Goal: Task Accomplishment & Management: Manage account settings

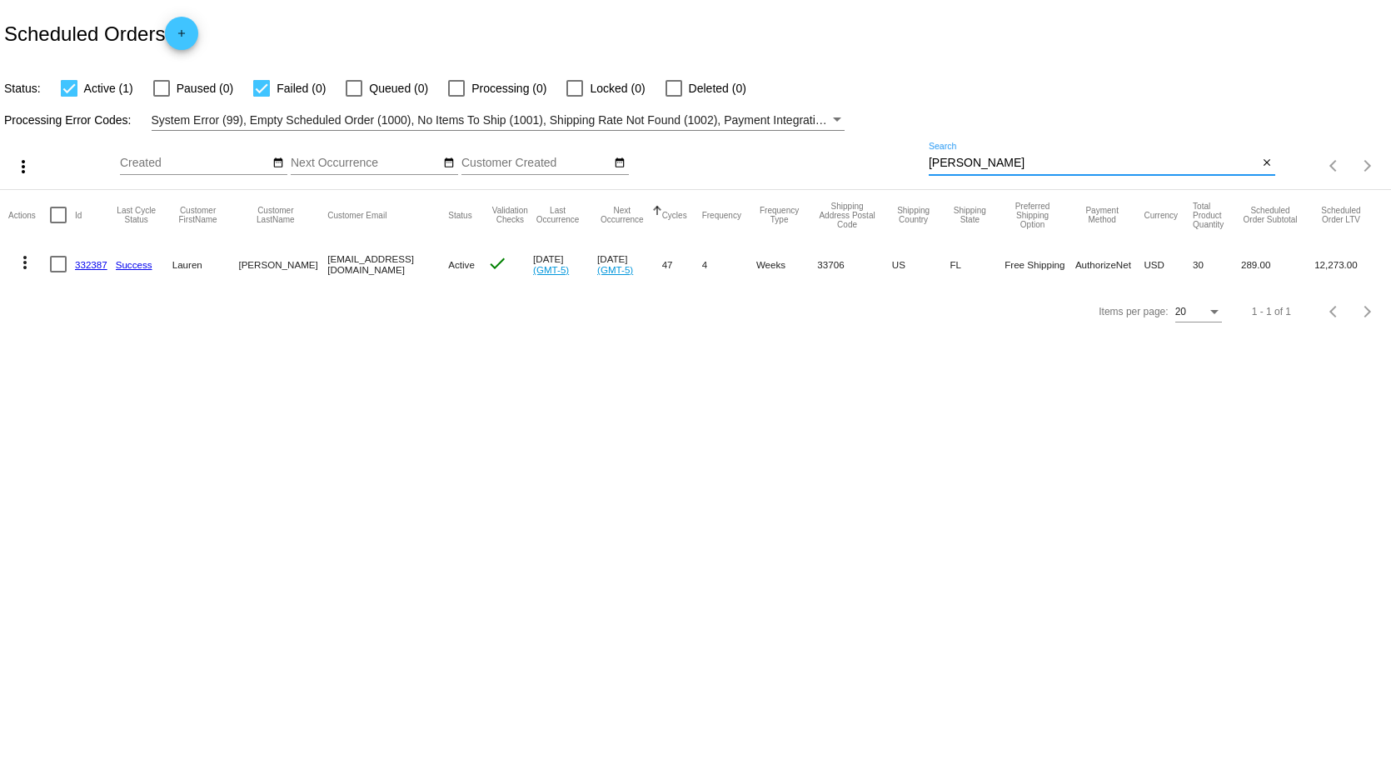
drag, startPoint x: 1009, startPoint y: 162, endPoint x: 690, endPoint y: 161, distance: 319.0
click at [698, 162] on div "more_vert Oct Jan Feb Mar [DATE]" at bounding box center [695, 160] width 1391 height 59
drag, startPoint x: 807, startPoint y: 151, endPoint x: 707, endPoint y: 147, distance: 100.0
click at [709, 145] on div "more_vert Oct Jan Feb Mar [DATE]" at bounding box center [695, 160] width 1391 height 59
type input "[PERSON_NAME]"
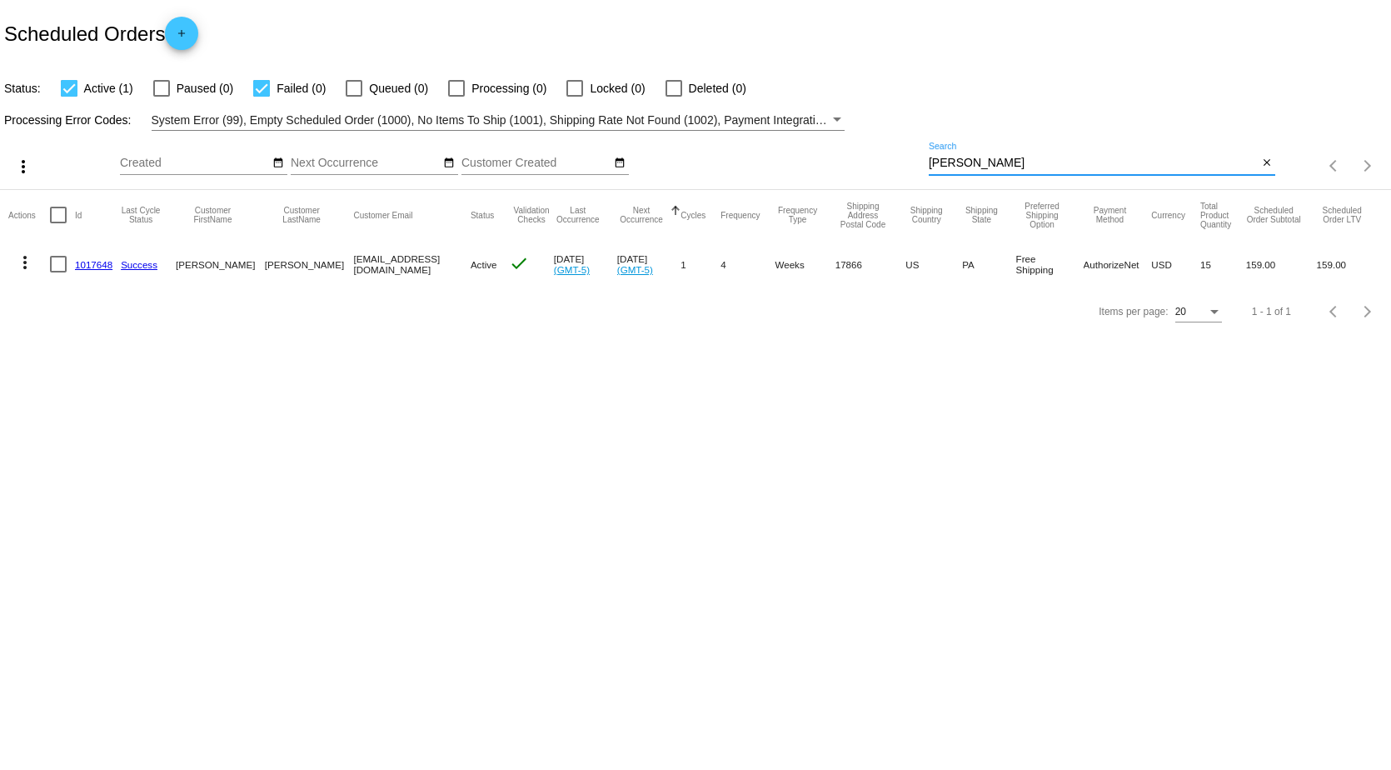
click at [98, 263] on link "1017648" at bounding box center [93, 264] width 37 height 11
click at [17, 166] on mat-icon "more_vert" at bounding box center [23, 167] width 20 height 20
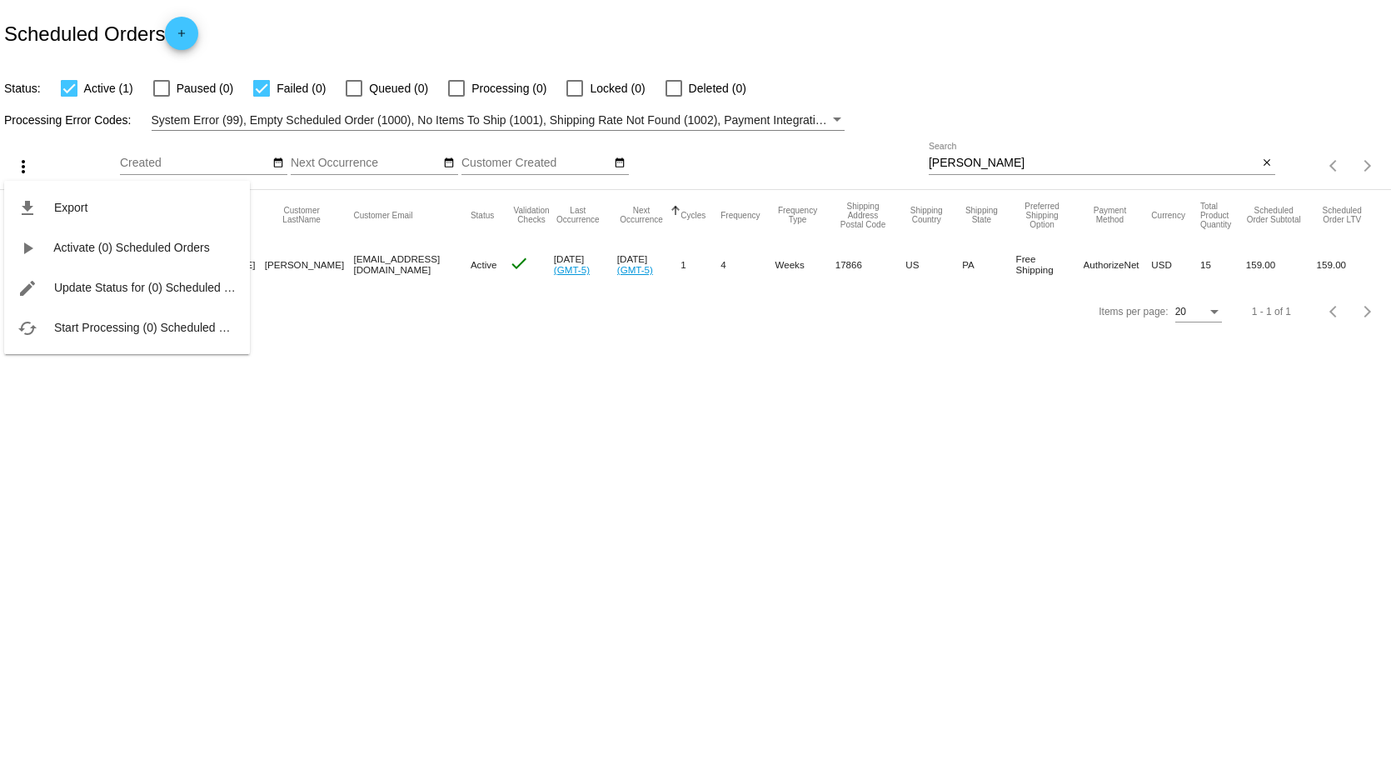
drag, startPoint x: 323, startPoint y: 597, endPoint x: 315, endPoint y: 586, distance: 13.7
click at [323, 595] on div at bounding box center [695, 385] width 1391 height 770
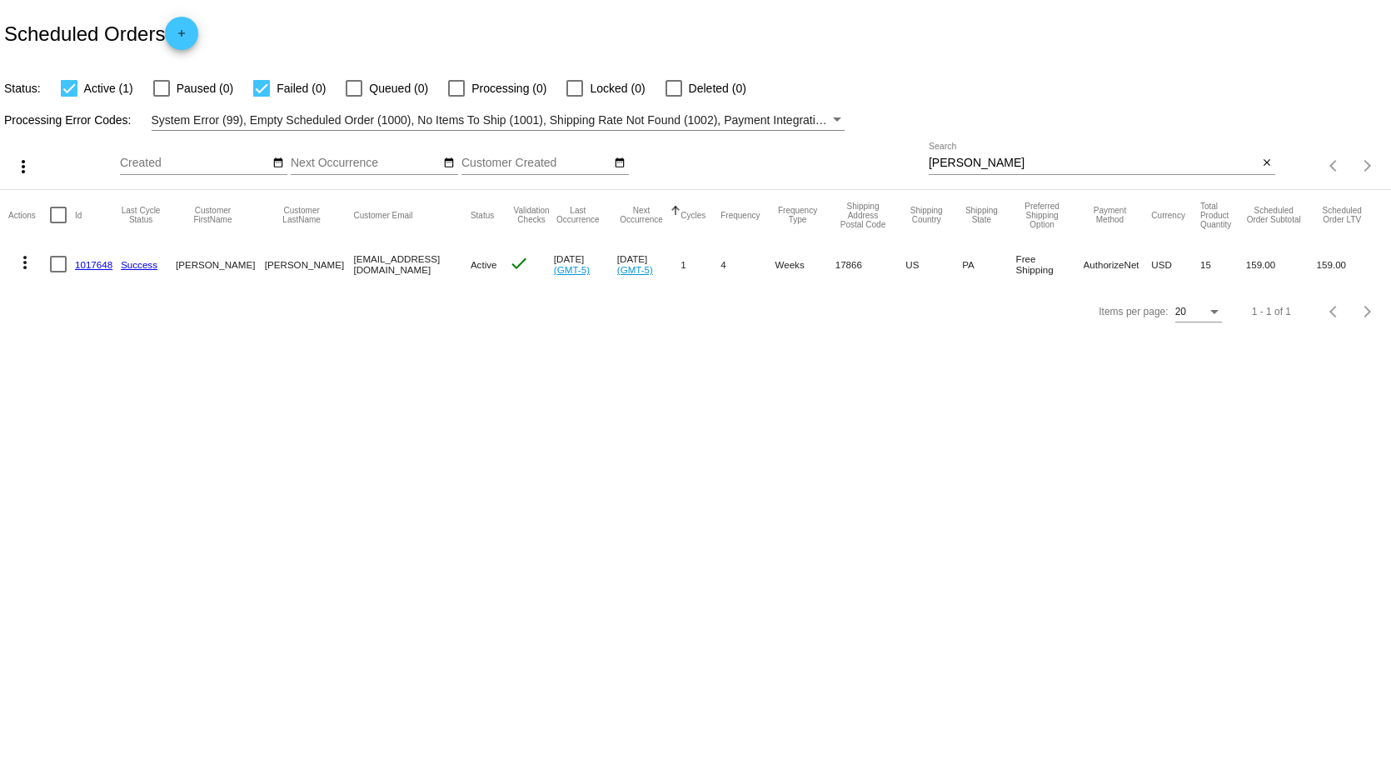
click at [61, 267] on div at bounding box center [58, 264] width 17 height 17
click at [58, 272] on input "checkbox" at bounding box center [57, 272] width 1 height 1
checkbox input "true"
click at [27, 263] on mat-icon "more_vert" at bounding box center [25, 262] width 20 height 20
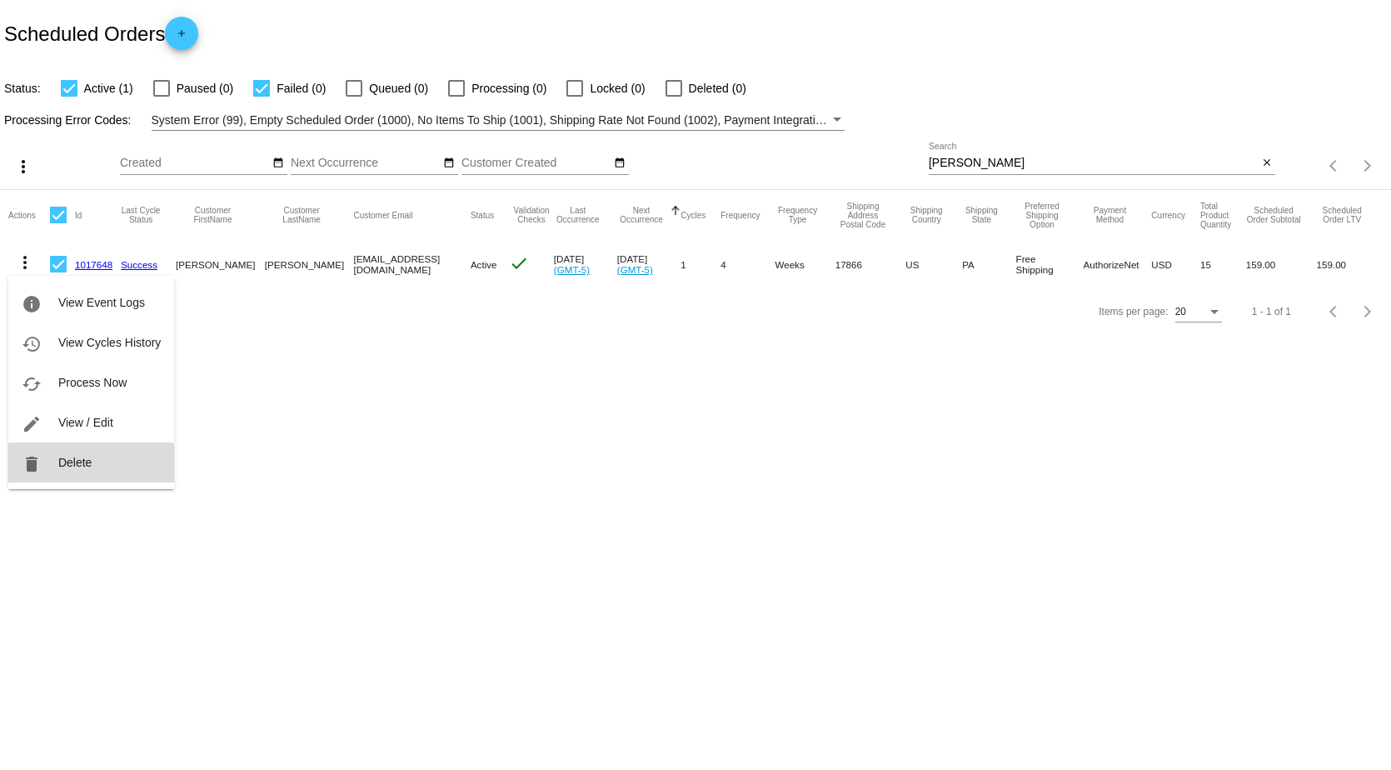
click at [90, 469] on span "Delete" at bounding box center [74, 462] width 33 height 13
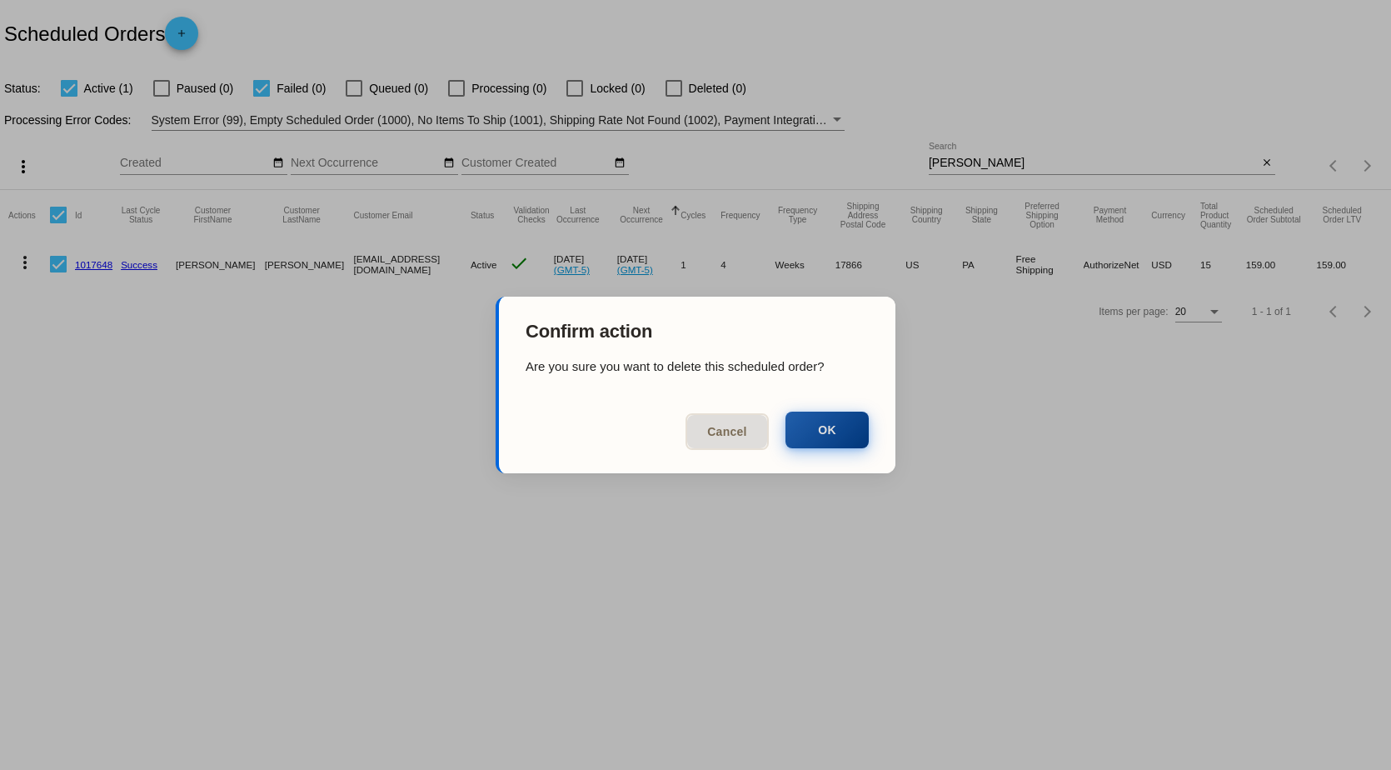
click at [832, 425] on button "OK" at bounding box center [826, 429] width 83 height 37
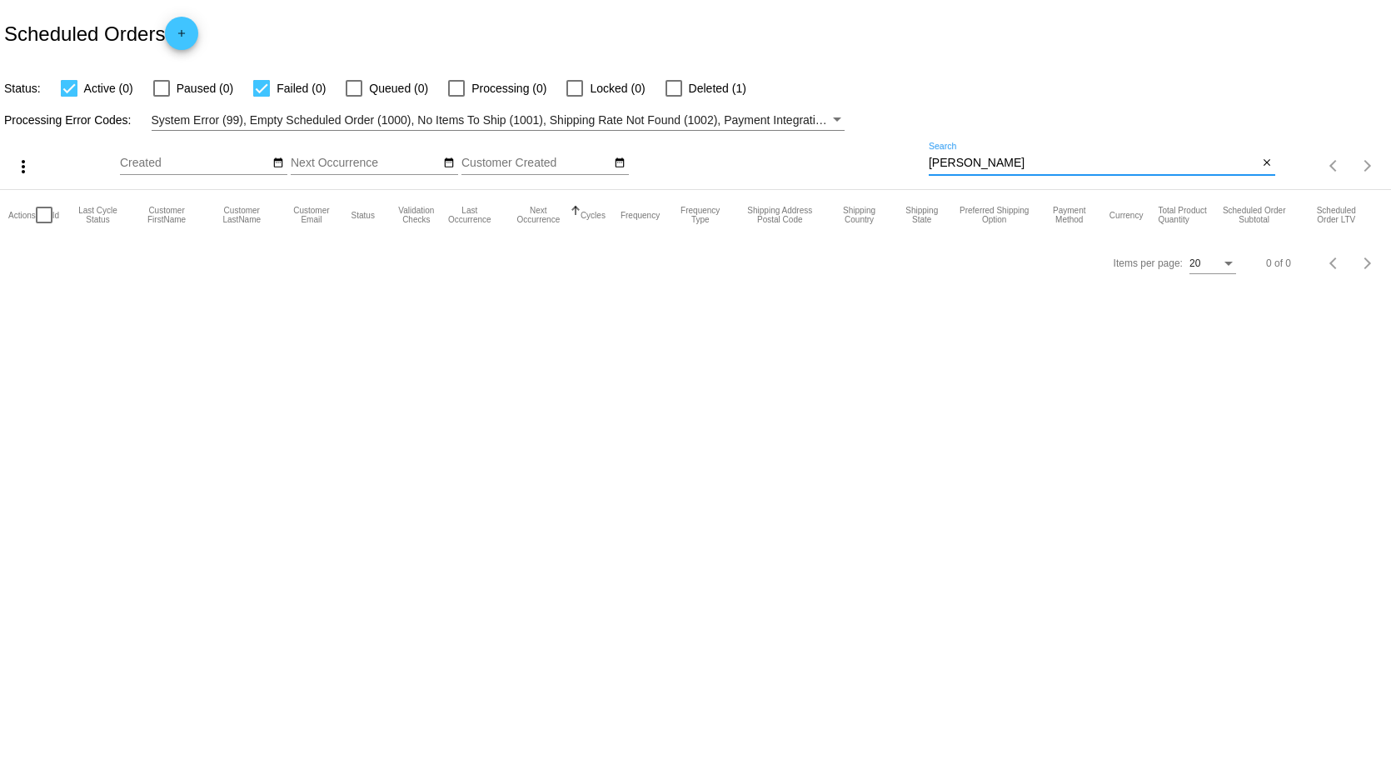
drag, startPoint x: 974, startPoint y: 162, endPoint x: 720, endPoint y: 146, distance: 254.6
click at [724, 147] on div "more_vert Oct Jan Feb Mar [DATE]" at bounding box center [695, 160] width 1391 height 59
type input "[PERSON_NAME]"
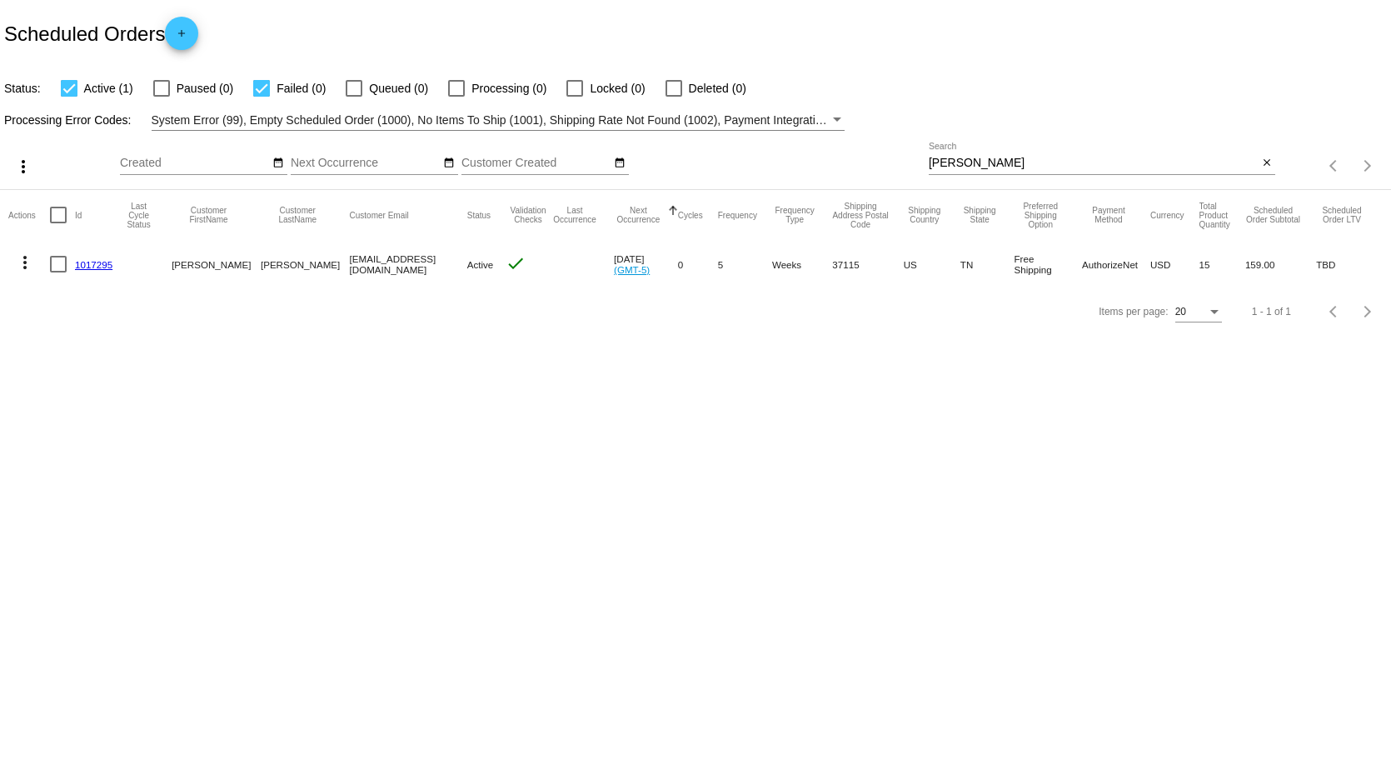
click at [100, 265] on link "1017295" at bounding box center [93, 264] width 37 height 11
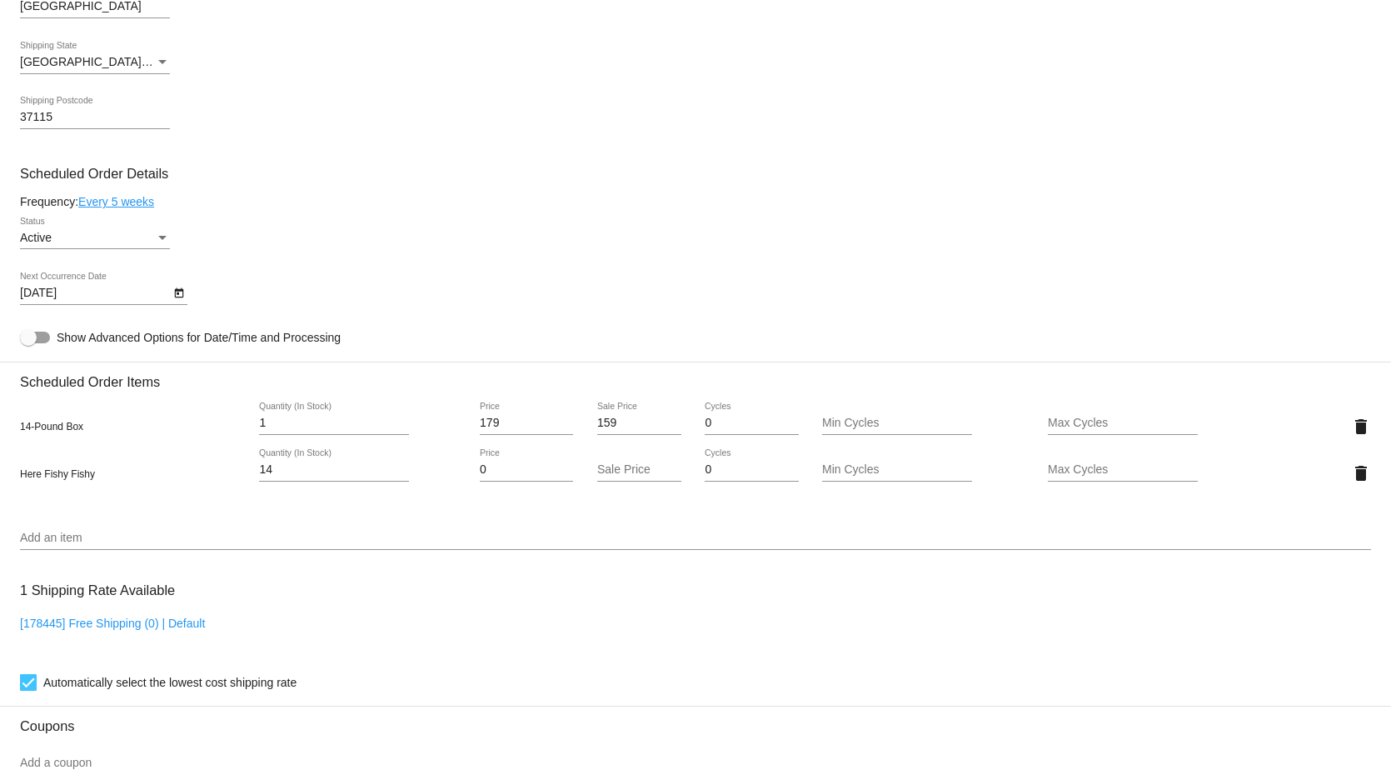
scroll to position [750, 0]
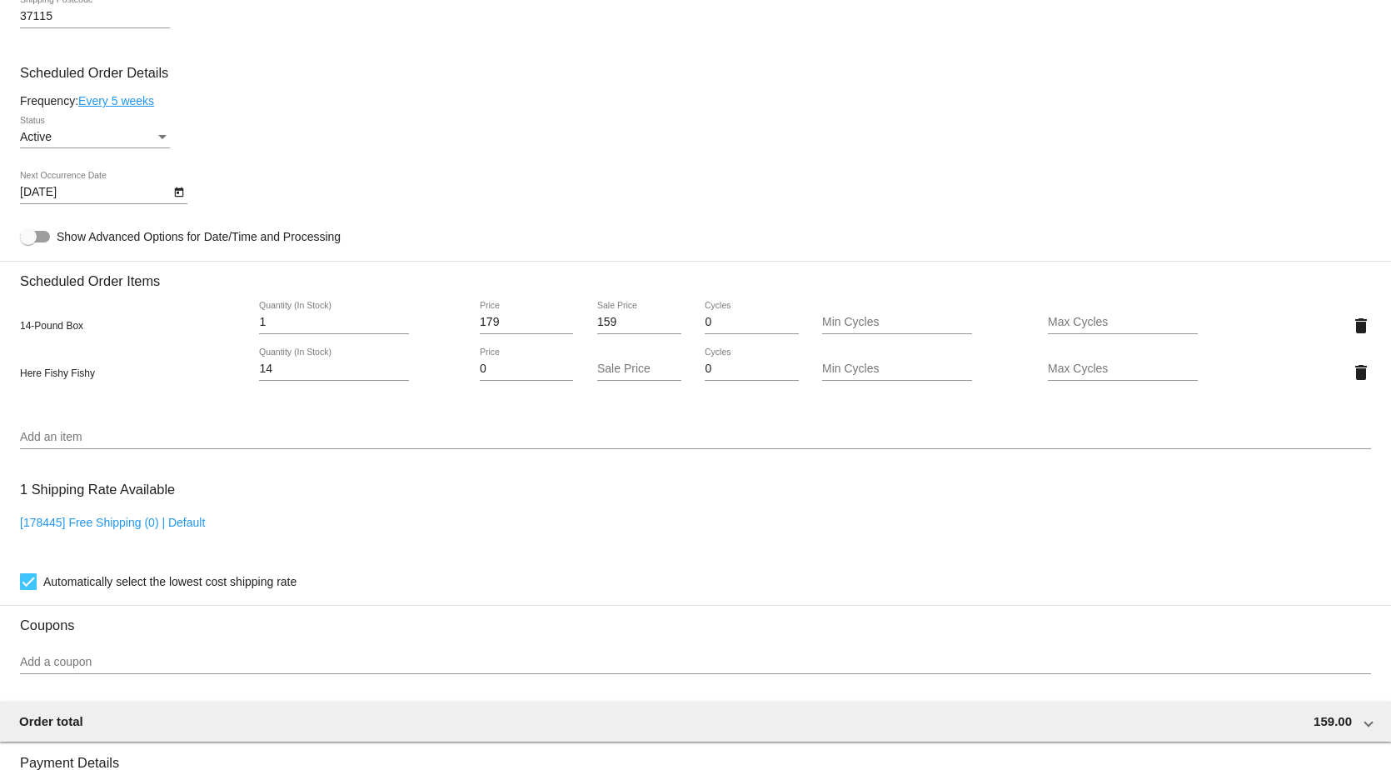
click at [173, 198] on icon "Open calendar" at bounding box center [179, 192] width 12 height 20
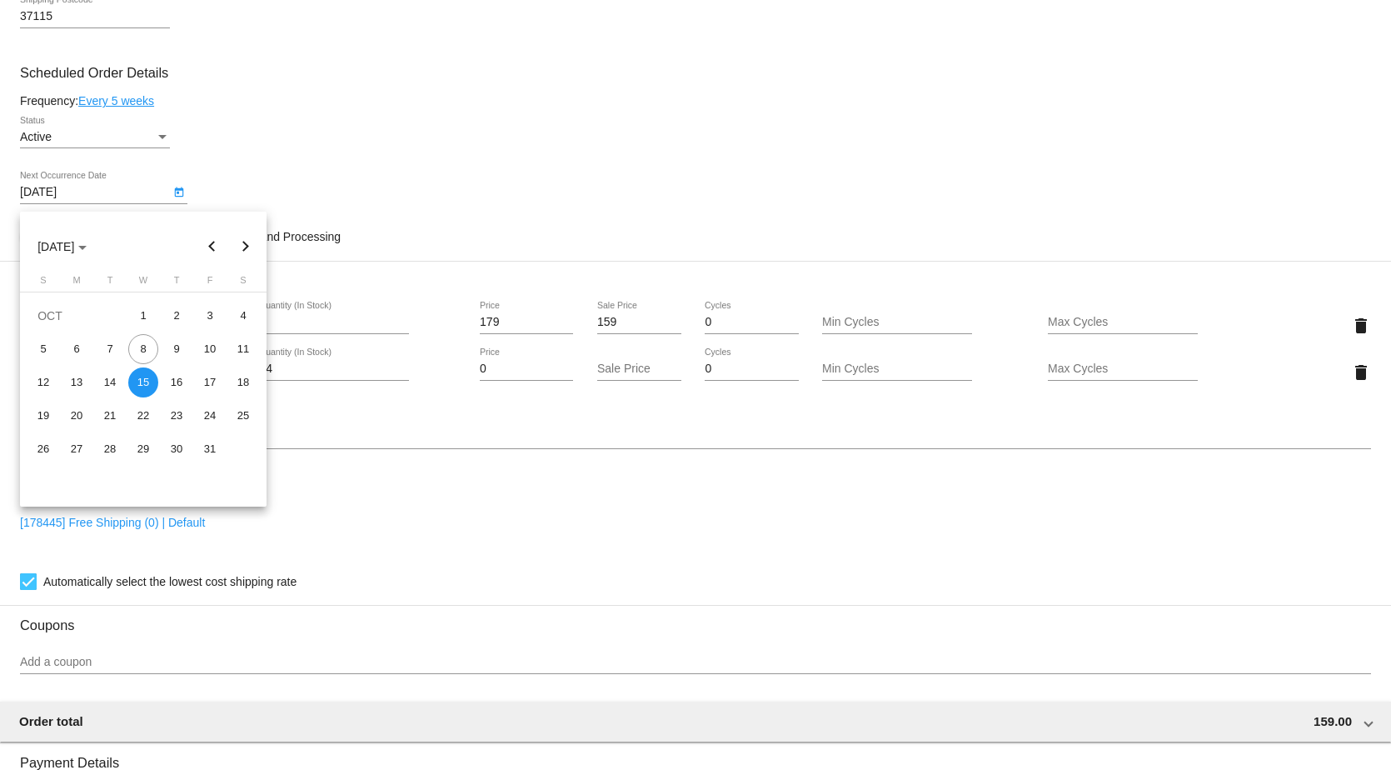
click at [209, 354] on div "10" at bounding box center [210, 349] width 30 height 30
type input "[DATE]"
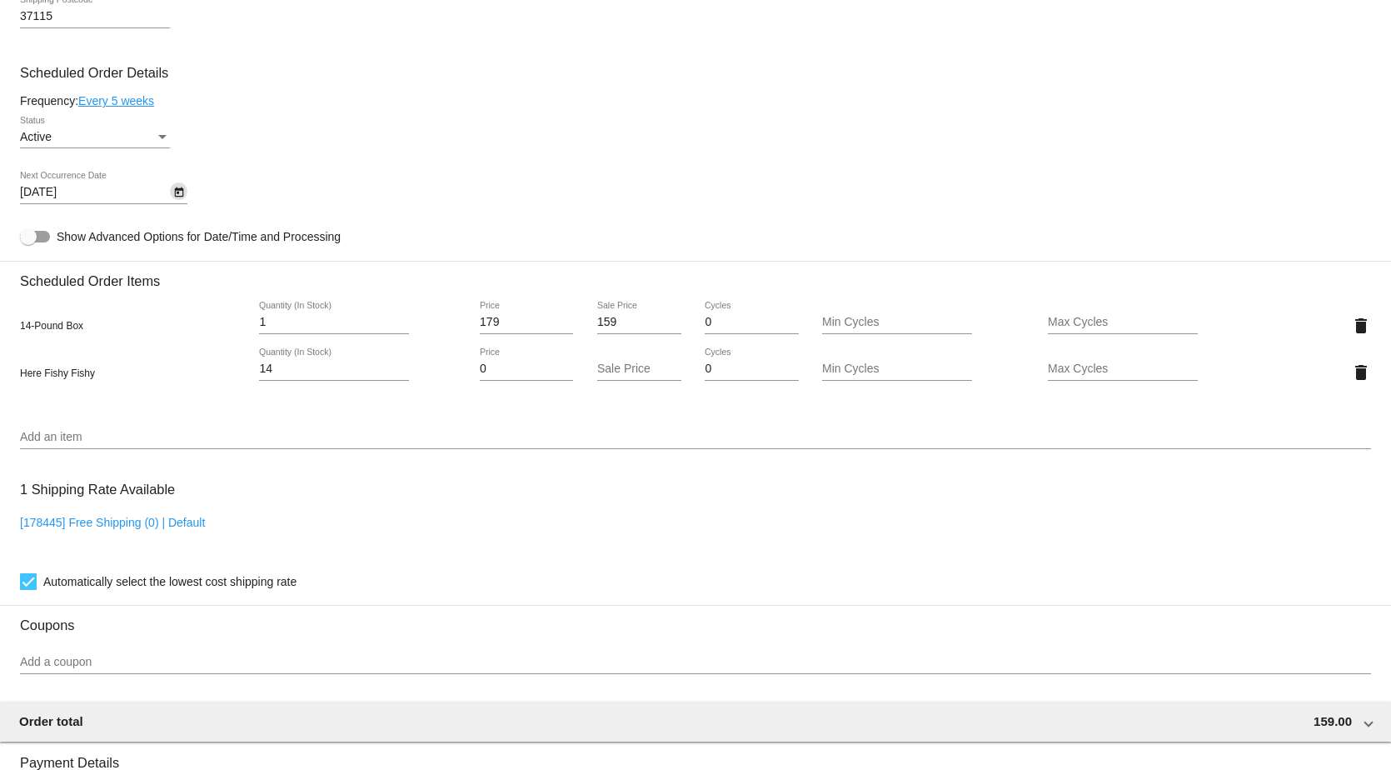
click at [176, 197] on icon "Open calendar" at bounding box center [178, 192] width 9 height 10
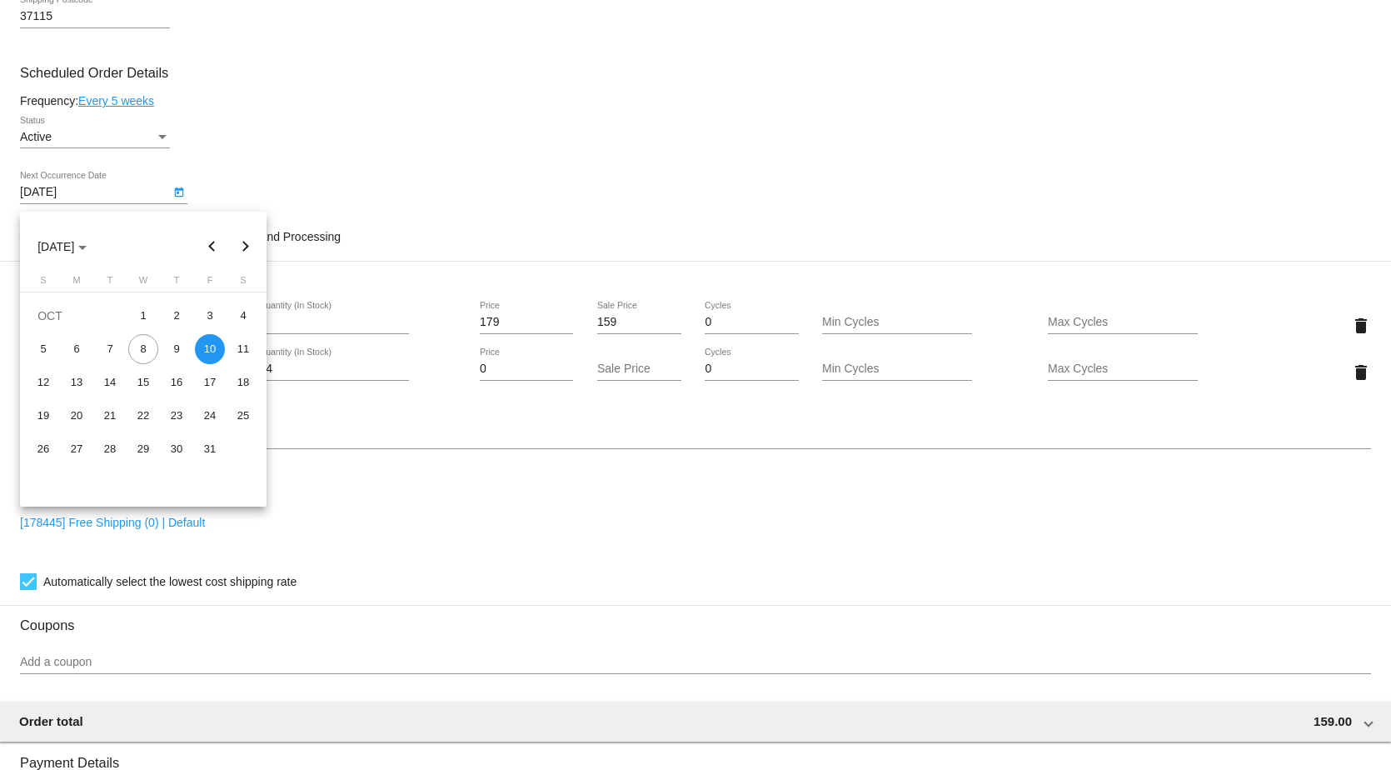
click at [673, 207] on div at bounding box center [695, 385] width 1391 height 770
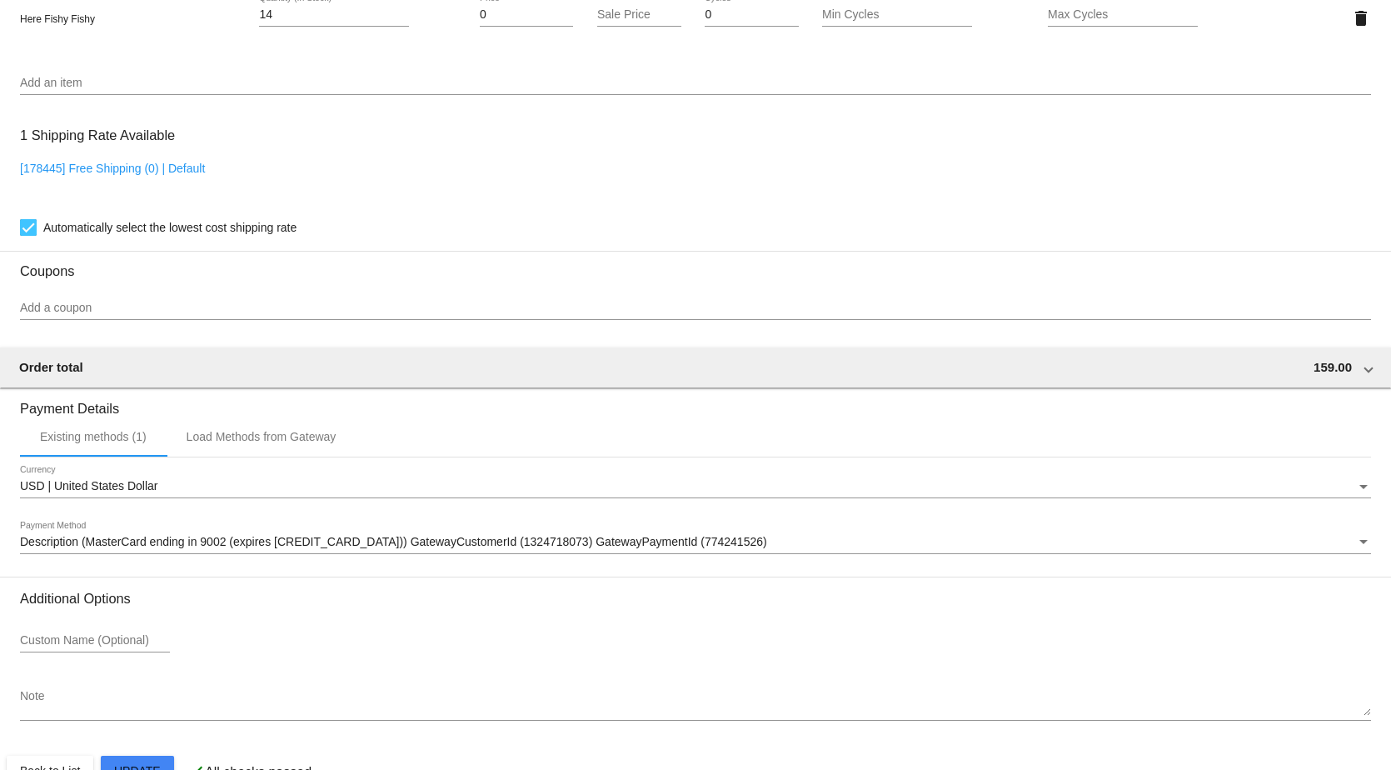
scroll to position [1157, 0]
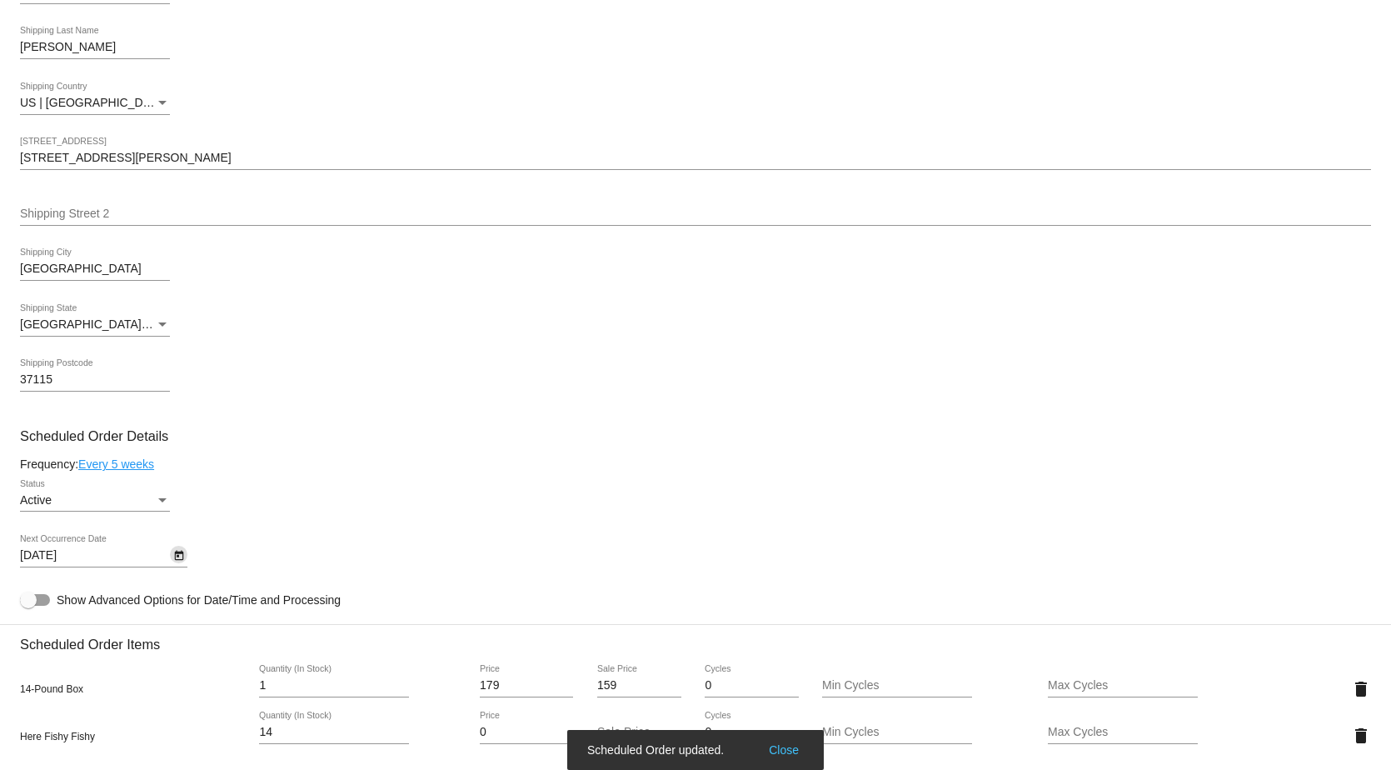
scroll to position [574, 0]
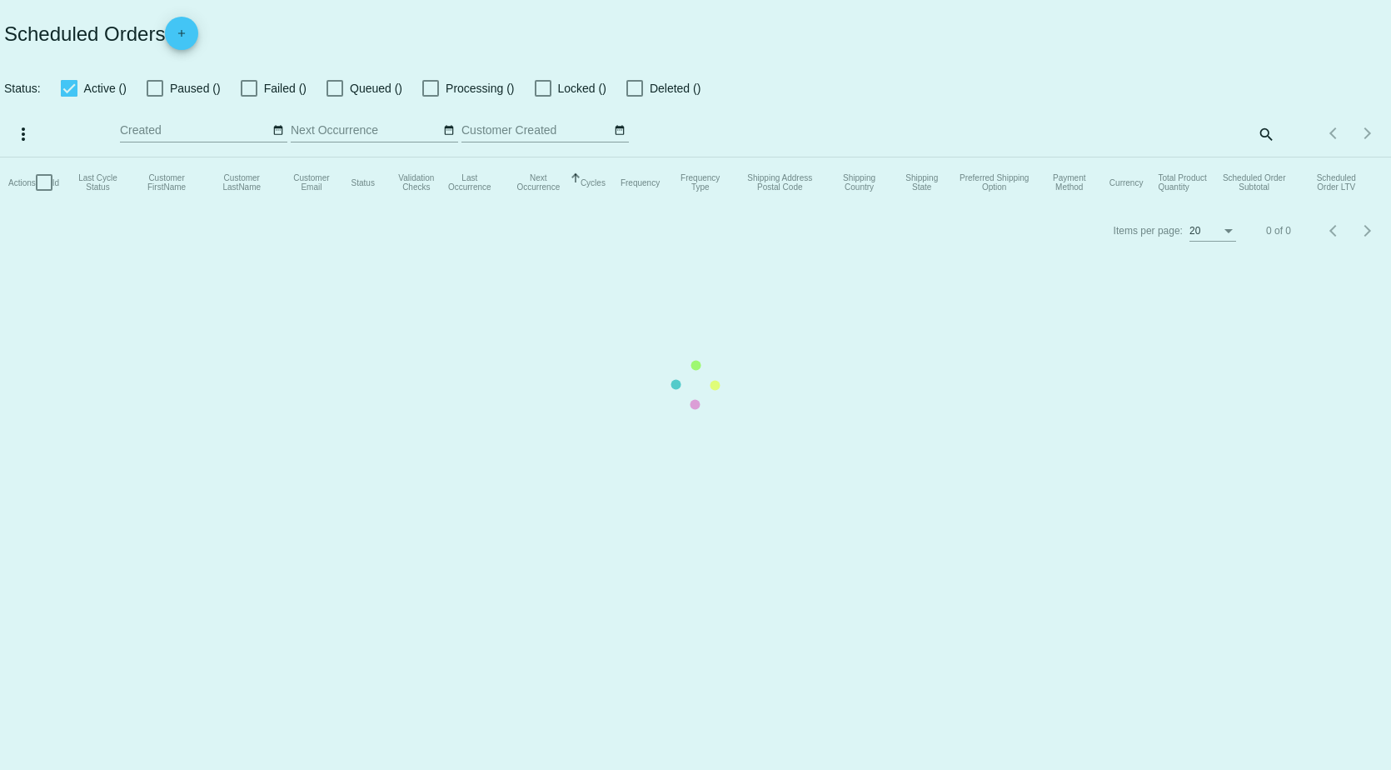
checkbox input "true"
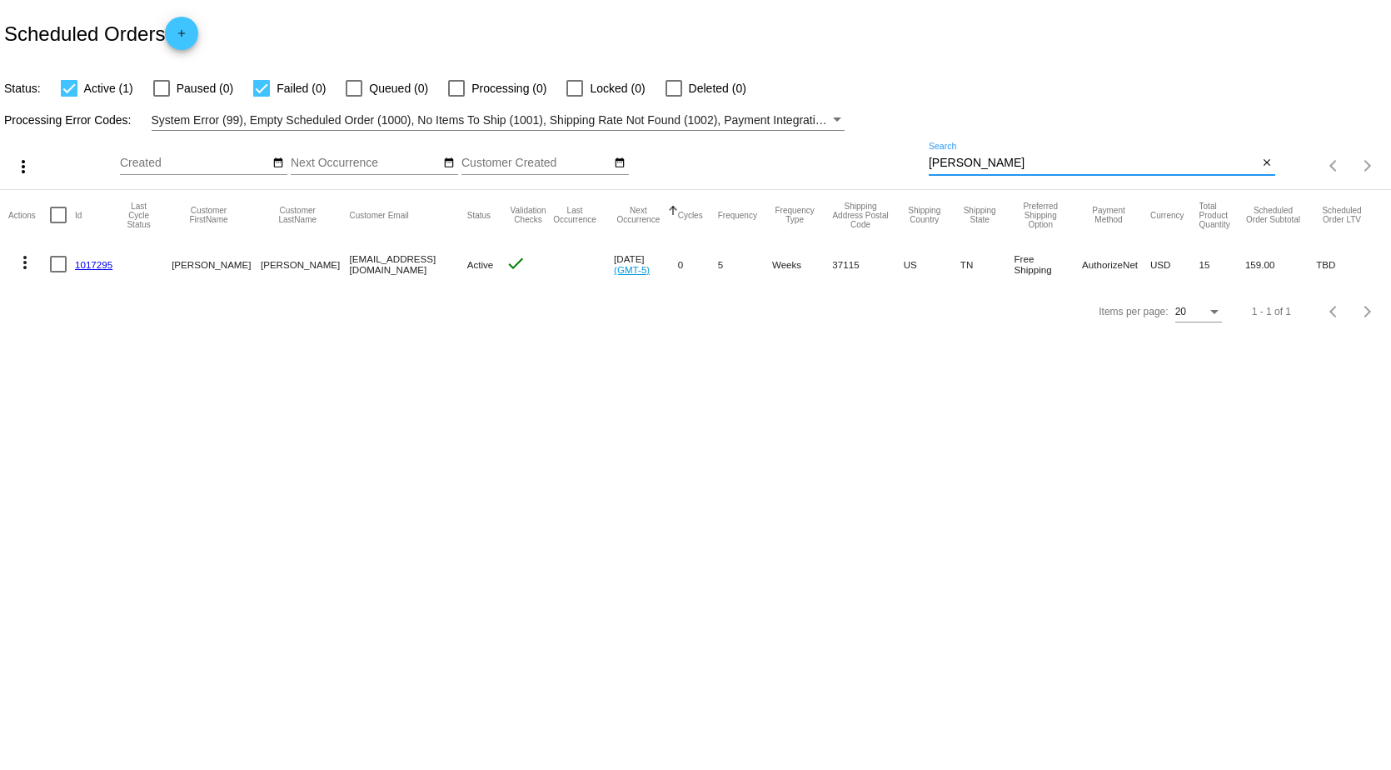
drag, startPoint x: 995, startPoint y: 165, endPoint x: 893, endPoint y: 168, distance: 102.5
click at [894, 167] on div "more_vert Oct Jan Feb Mar [DATE]" at bounding box center [695, 160] width 1391 height 59
type input "[PERSON_NAME]"
